Goal: Task Accomplishment & Management: Use online tool/utility

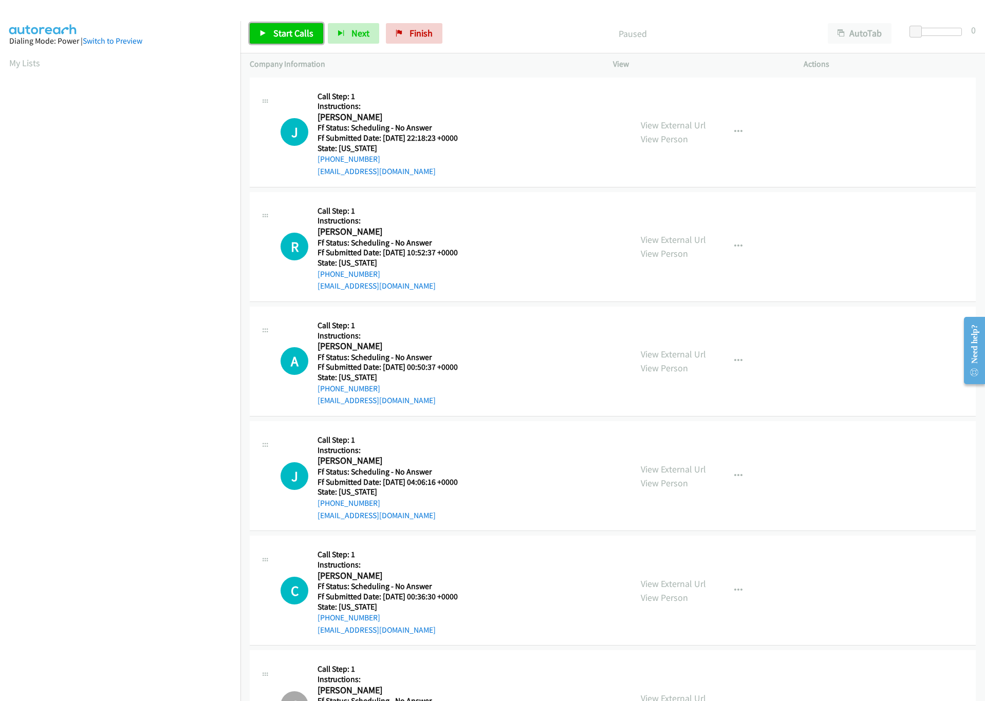
click at [288, 32] on span "Start Calls" at bounding box center [293, 33] width 40 height 12
click at [927, 33] on div at bounding box center [938, 32] width 47 height 8
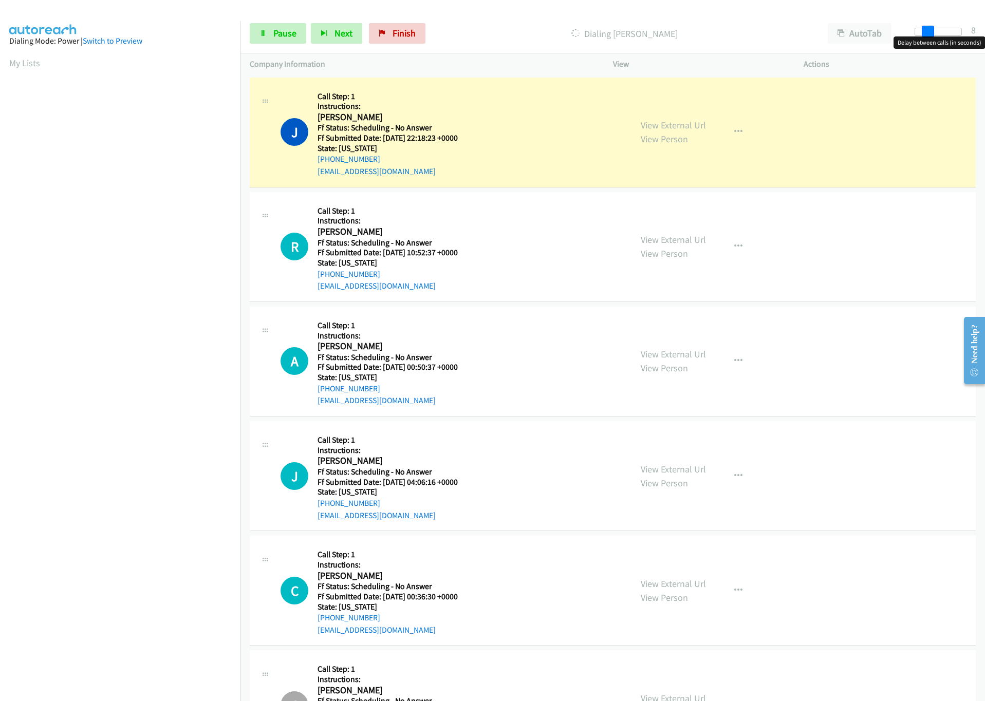
click at [930, 33] on span at bounding box center [928, 32] width 12 height 12
click at [933, 33] on span at bounding box center [928, 32] width 12 height 12
click at [936, 33] on div at bounding box center [933, 32] width 47 height 8
click at [679, 126] on link "View External Url" at bounding box center [673, 125] width 65 height 12
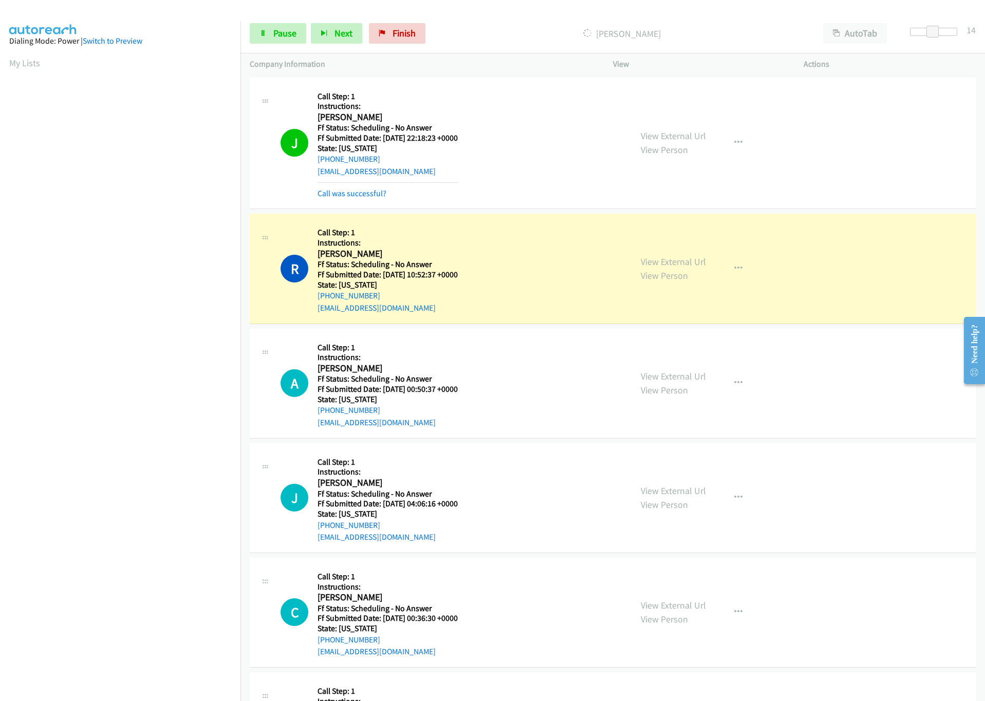
click at [136, 568] on section at bounding box center [120, 325] width 222 height 492
click at [668, 264] on link "View External Url" at bounding box center [673, 262] width 65 height 12
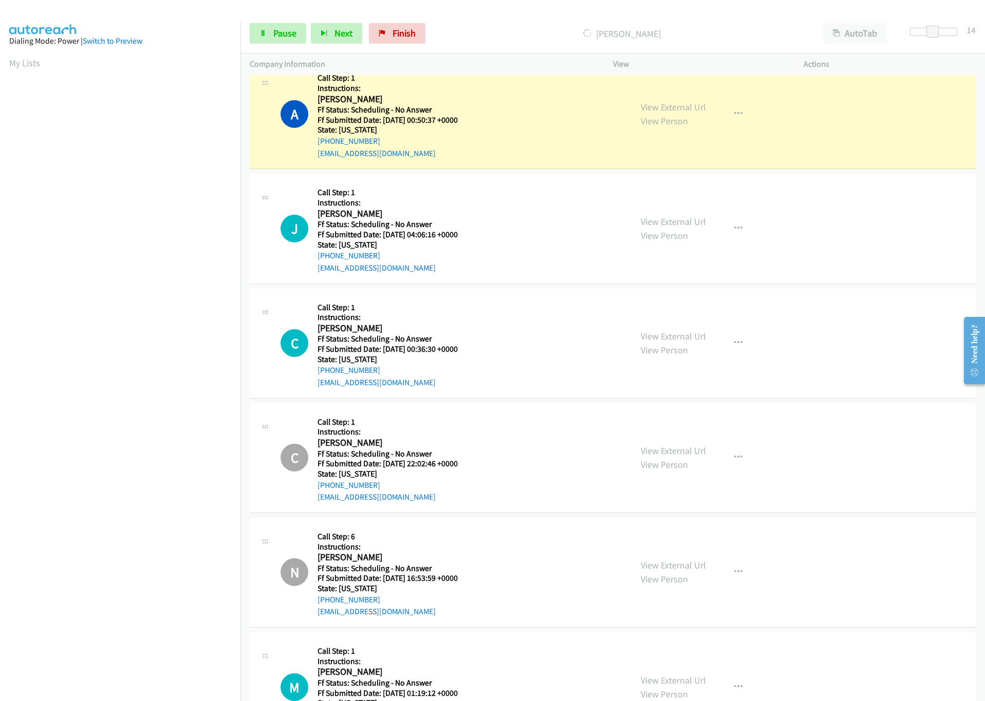
scroll to position [308, 0]
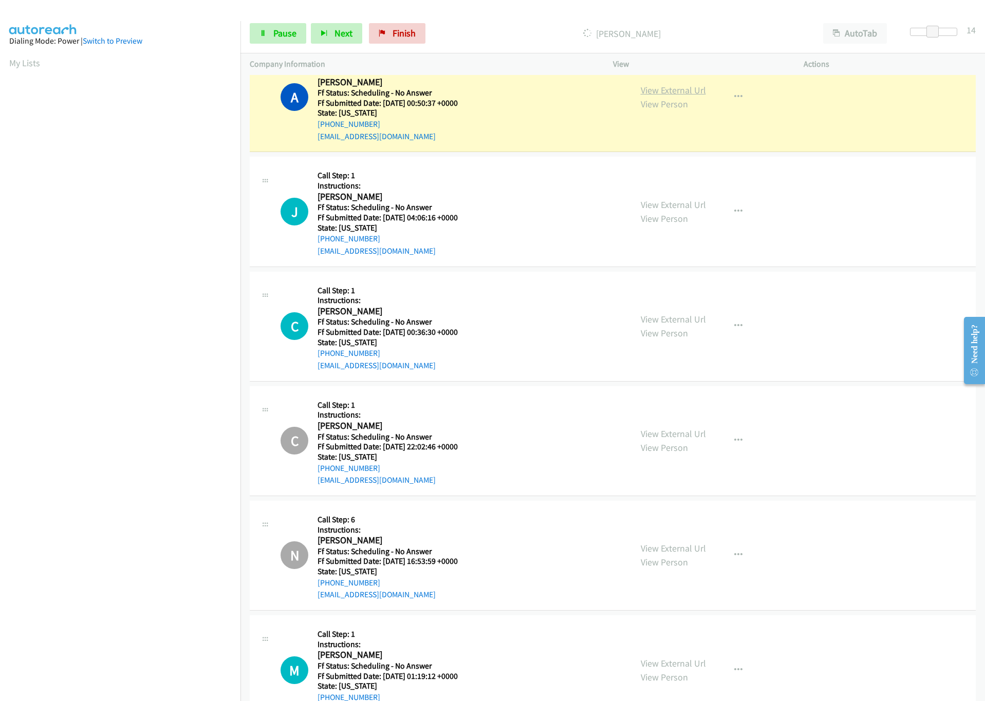
click at [648, 91] on link "View External Url" at bounding box center [673, 90] width 65 height 12
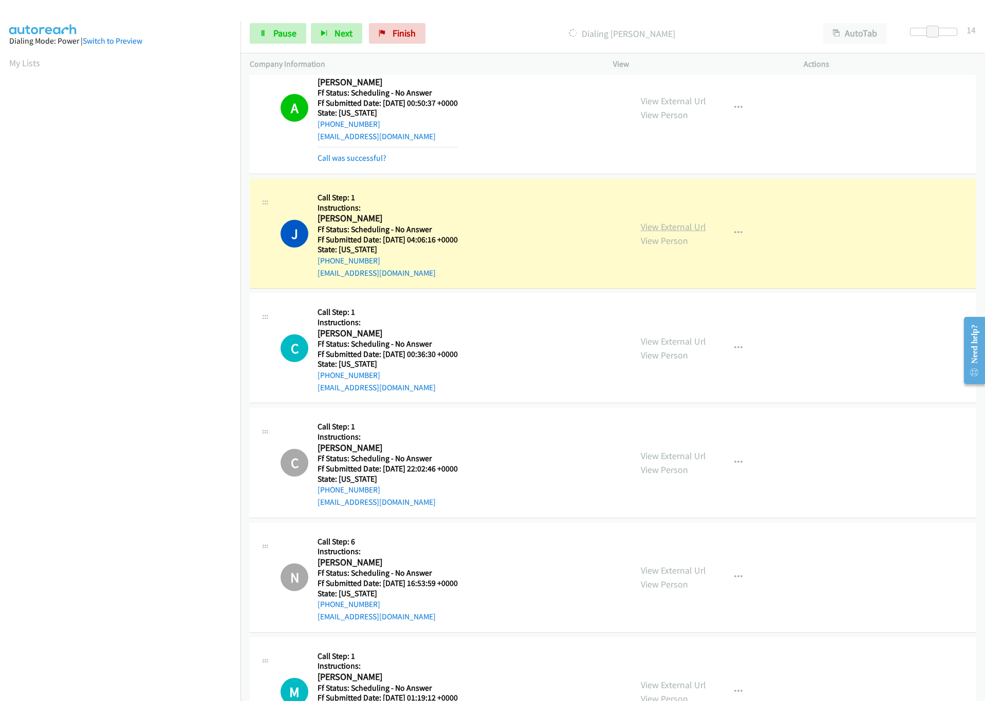
click at [641, 222] on link "View External Url" at bounding box center [673, 227] width 65 height 12
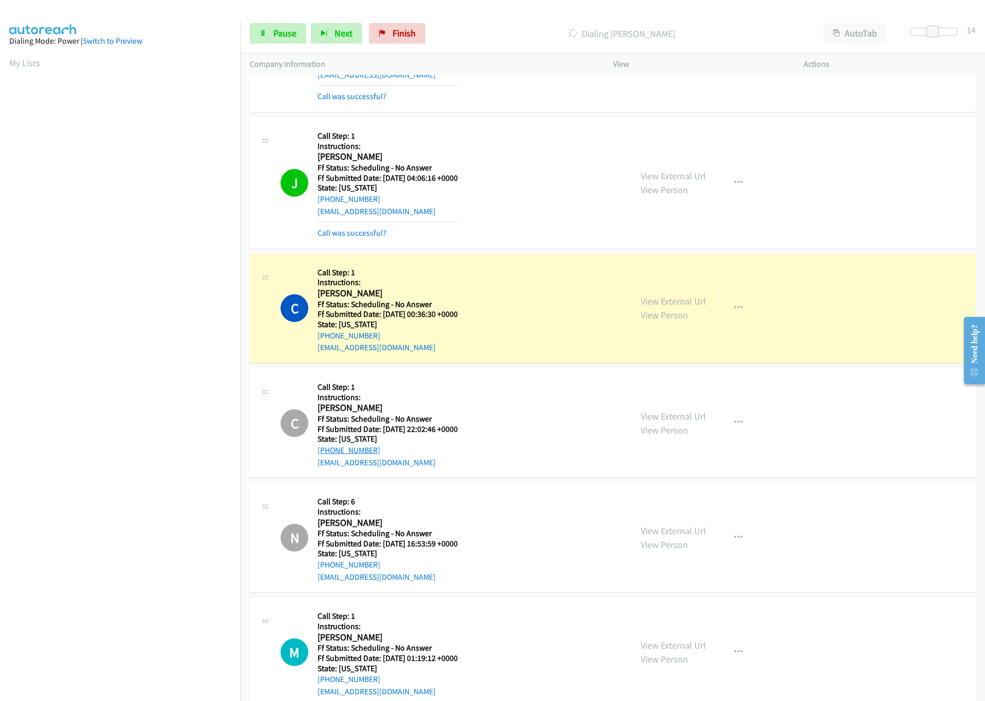
scroll to position [539, 0]
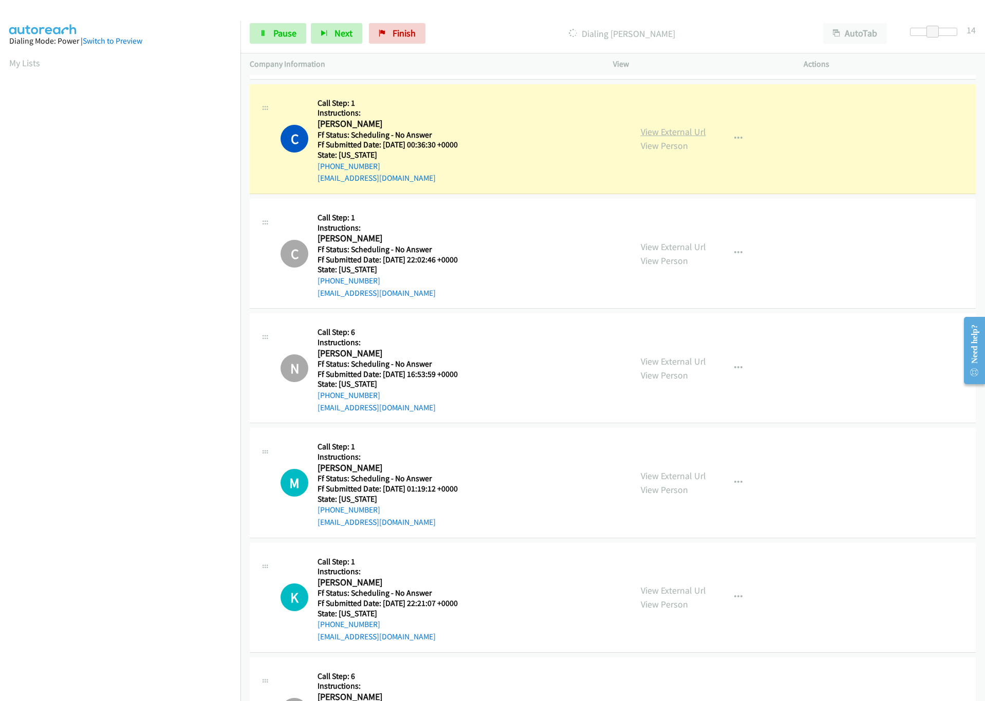
click at [668, 133] on link "View External Url" at bounding box center [673, 132] width 65 height 12
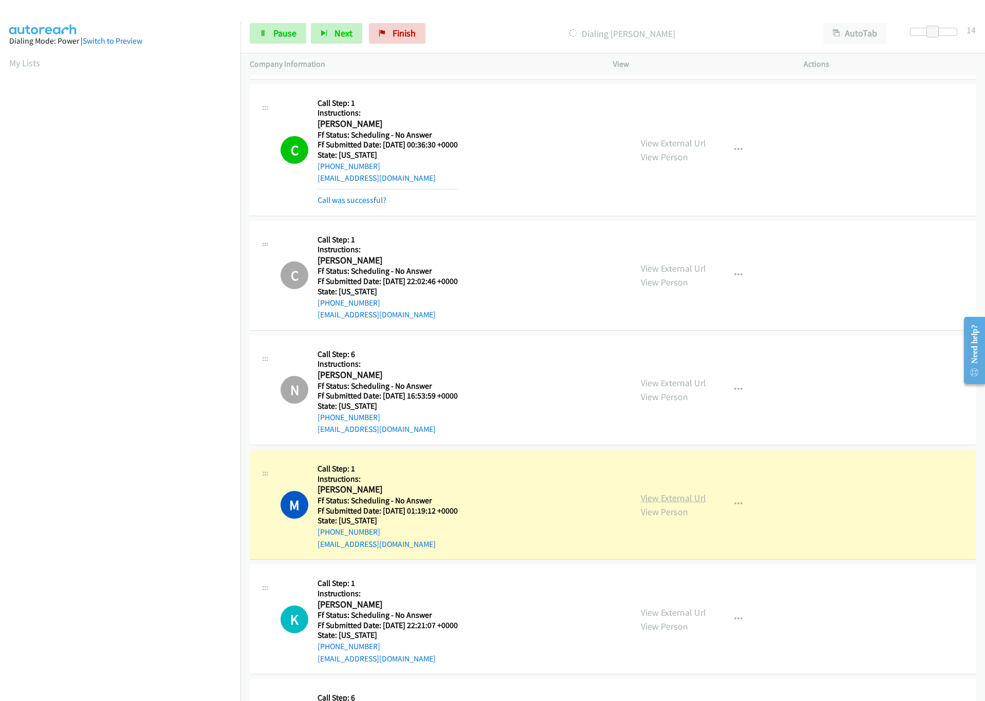
click at [693, 497] on link "View External Url" at bounding box center [673, 498] width 65 height 12
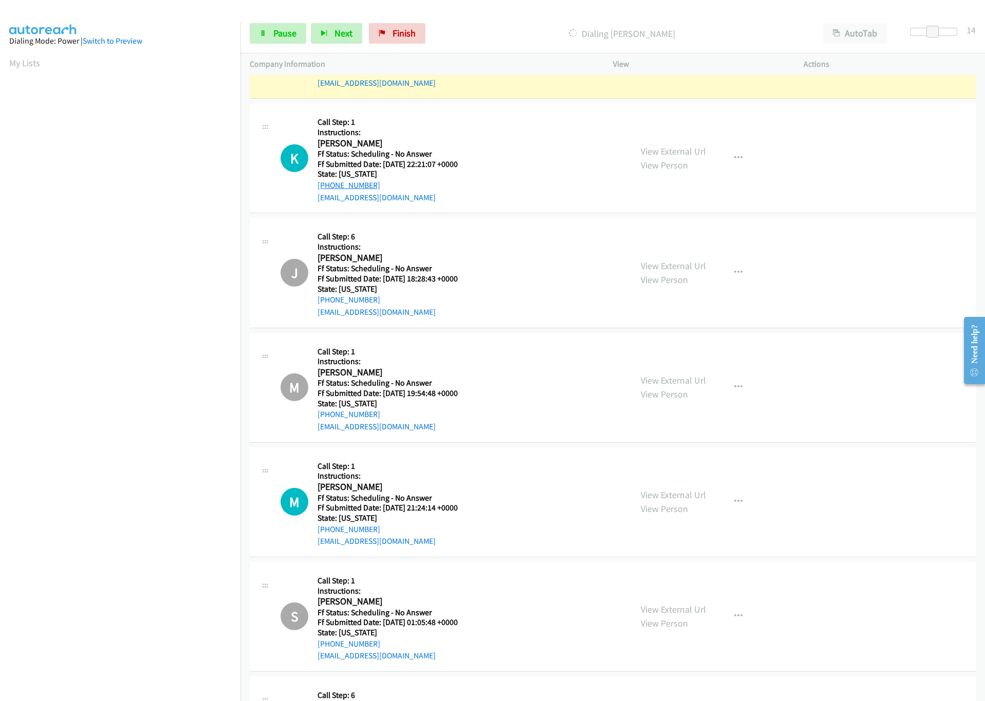
scroll to position [1002, 0]
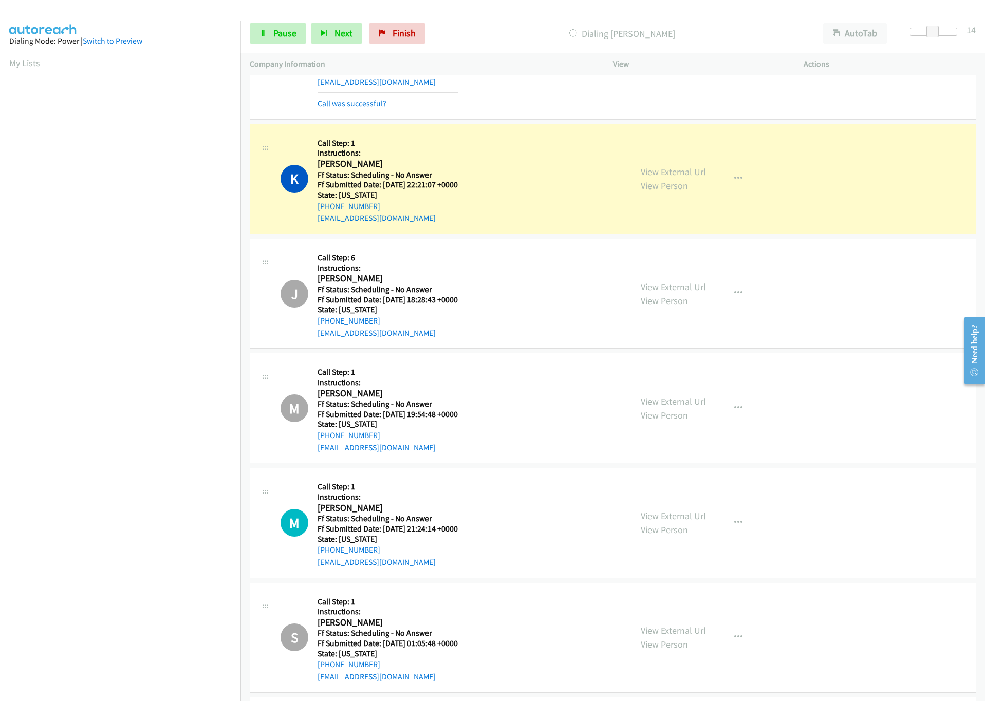
click at [671, 178] on link "View External Url" at bounding box center [673, 172] width 65 height 12
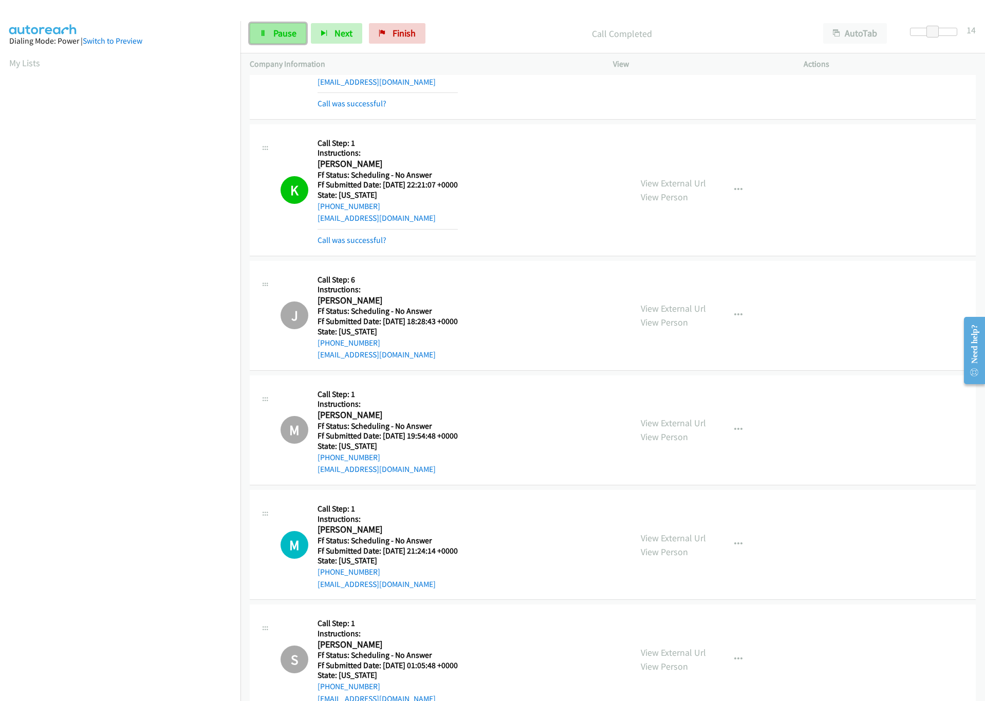
click at [283, 34] on span "Pause" at bounding box center [284, 33] width 23 height 12
